Goal: Transaction & Acquisition: Book appointment/travel/reservation

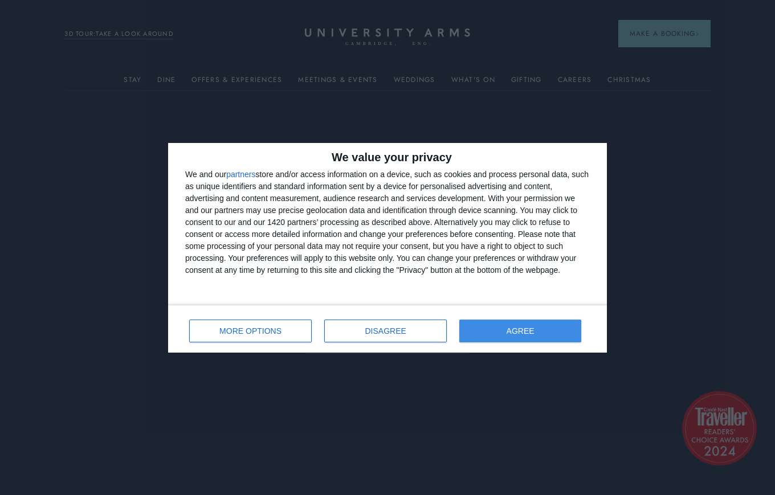
click at [528, 336] on button "AGREE" at bounding box center [520, 331] width 122 height 23
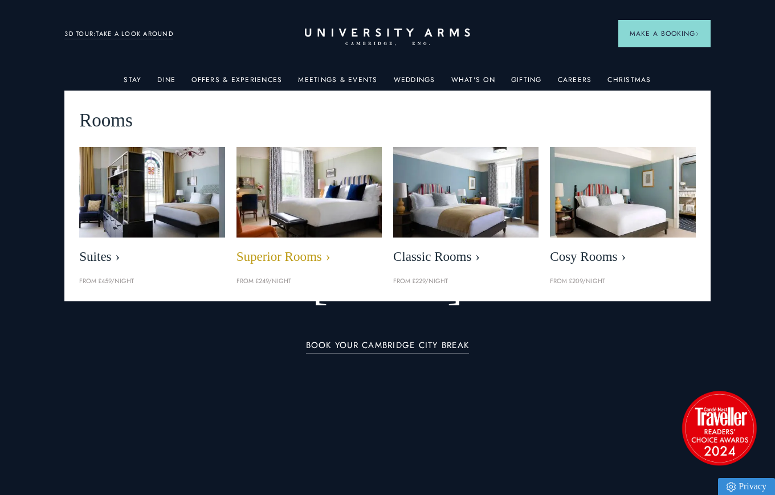
click at [300, 189] on img at bounding box center [310, 192] width 168 height 105
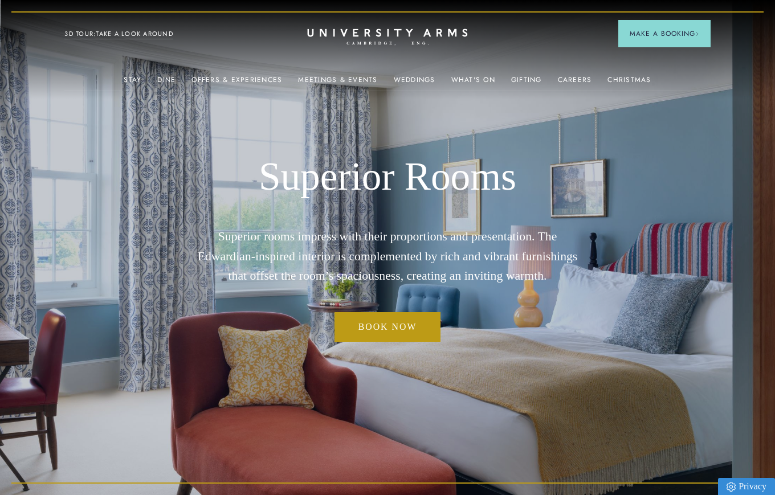
click at [357, 42] on icon "CAMBRIDGE’S LEADING LUXURY HOTEL SINCE [DATE]" at bounding box center [387, 36] width 160 height 17
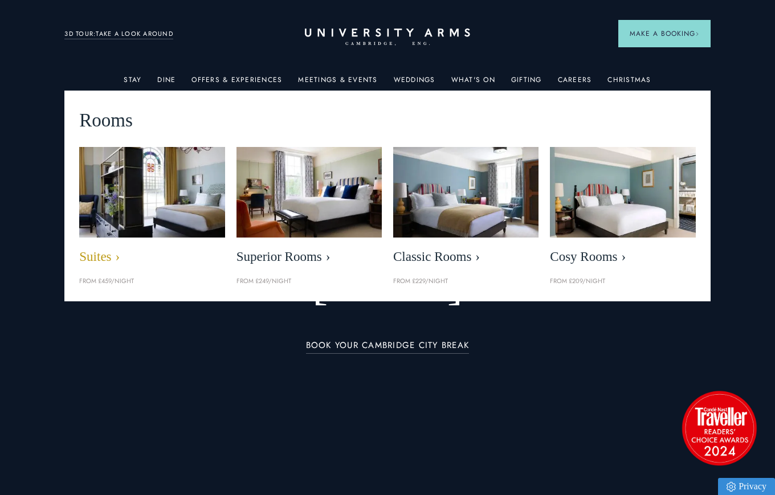
click at [124, 207] on img at bounding box center [152, 192] width 168 height 105
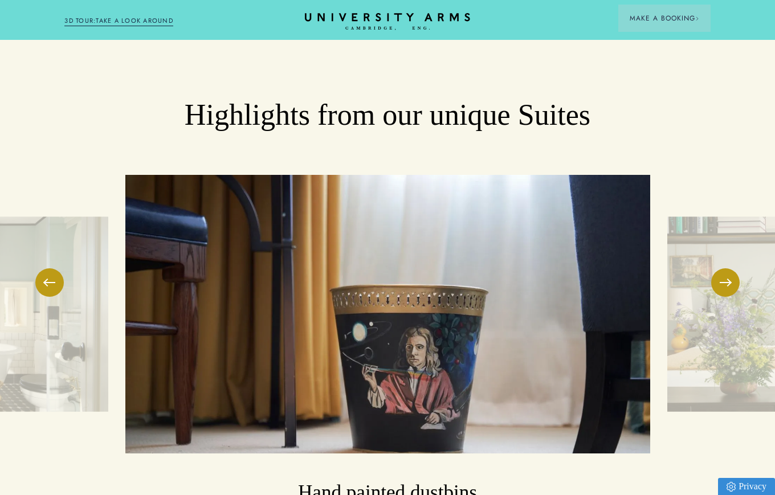
scroll to position [1870, 0]
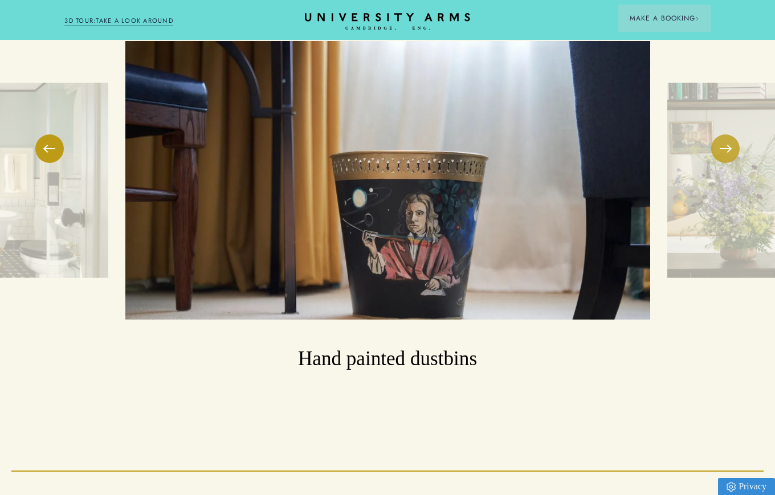
click at [733, 134] on button at bounding box center [725, 148] width 28 height 28
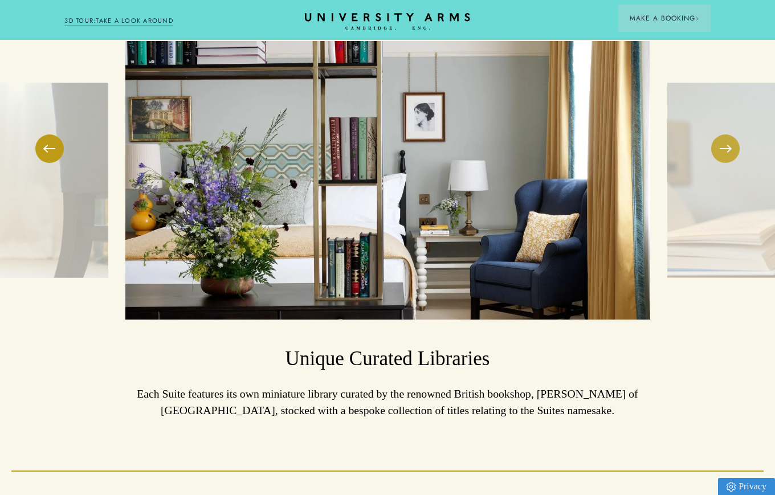
click at [733, 134] on button at bounding box center [725, 148] width 28 height 28
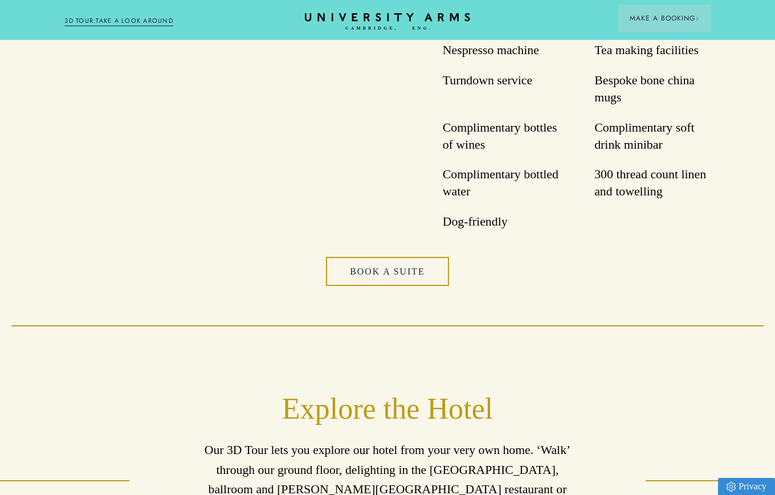
scroll to position [2545, 0]
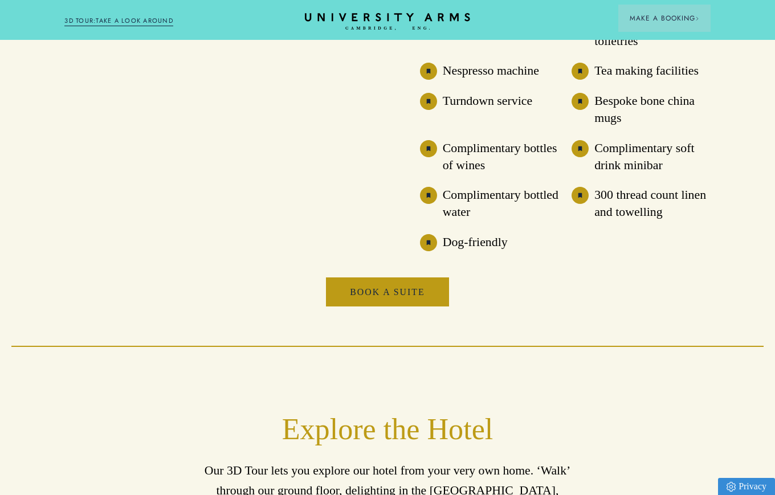
click at [388, 278] on link "Book a Suite" at bounding box center [387, 292] width 123 height 29
